Goal: Task Accomplishment & Management: Use online tool/utility

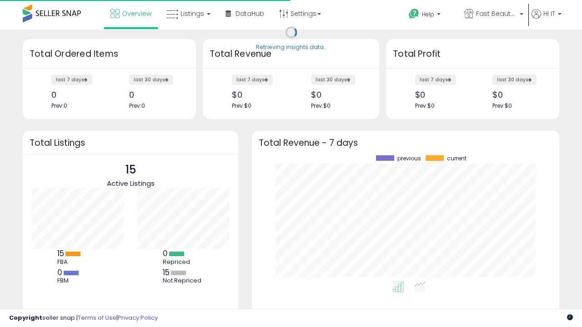
scroll to position [126, 289]
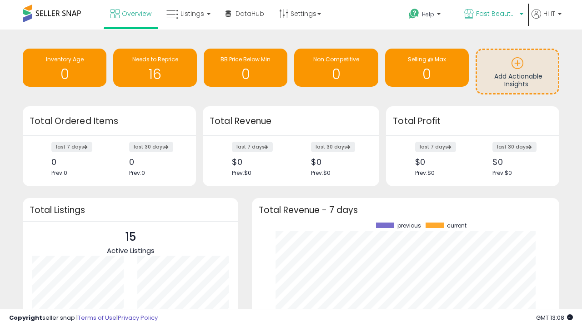
click at [493, 15] on span "Fast Beauty ([GEOGRAPHIC_DATA])" at bounding box center [496, 13] width 41 height 9
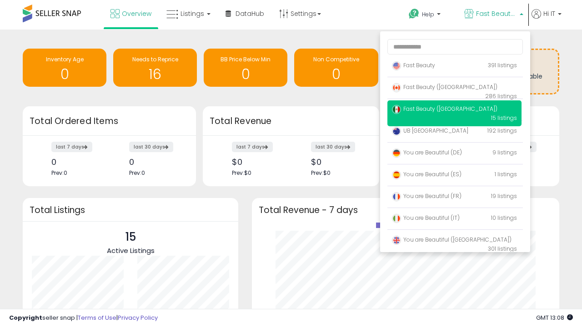
click at [454, 220] on span "You are Beautiful (IT)" at bounding box center [426, 218] width 68 height 8
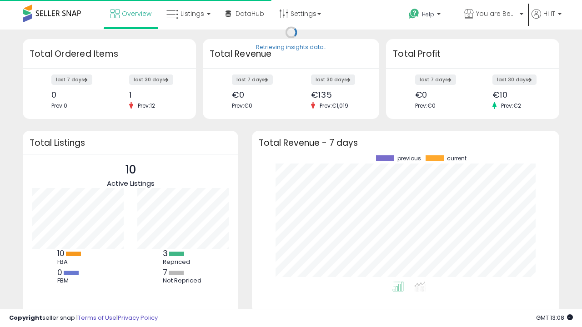
scroll to position [126, 289]
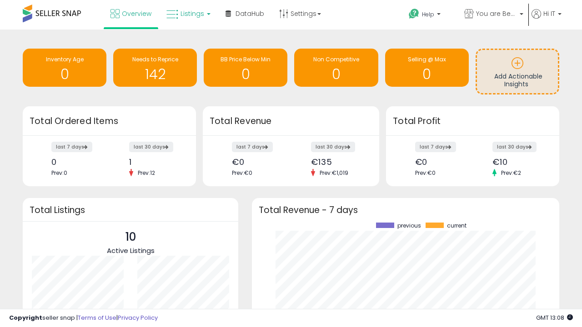
click at [187, 14] on span "Listings" at bounding box center [193, 13] width 24 height 9
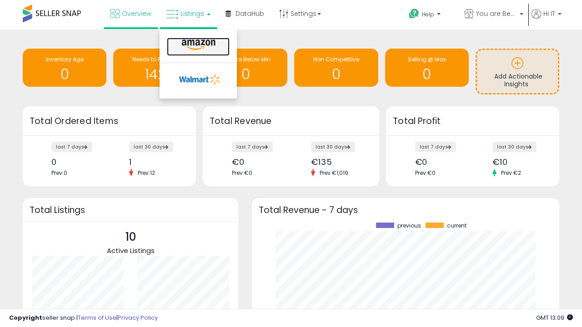
click at [197, 45] on icon at bounding box center [199, 45] width 40 height 12
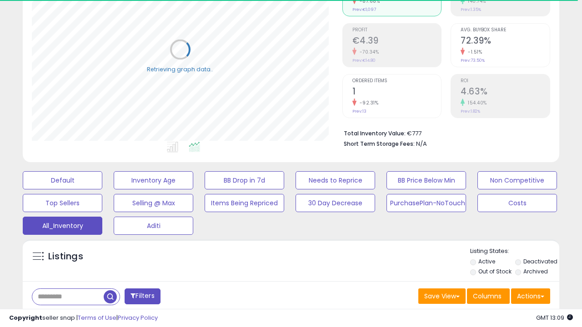
click at [65, 316] on span "Last 30 Days" at bounding box center [66, 320] width 40 height 9
